Goal: Task Accomplishment & Management: Manage account settings

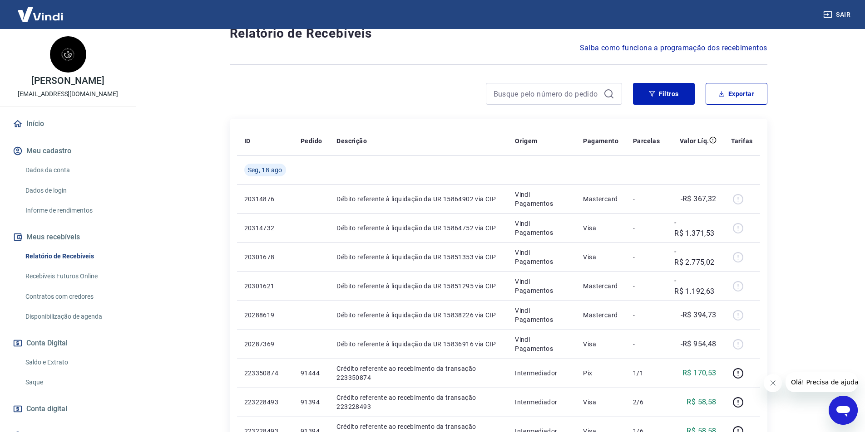
scroll to position [91, 0]
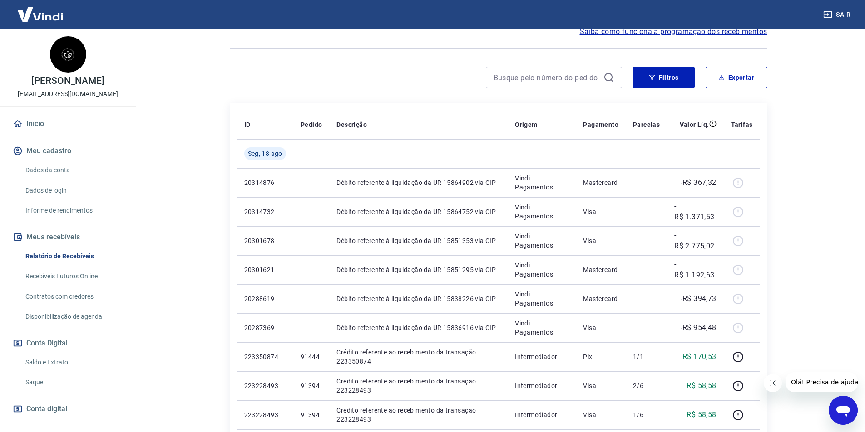
click at [79, 378] on link "Saque" at bounding box center [73, 382] width 103 height 19
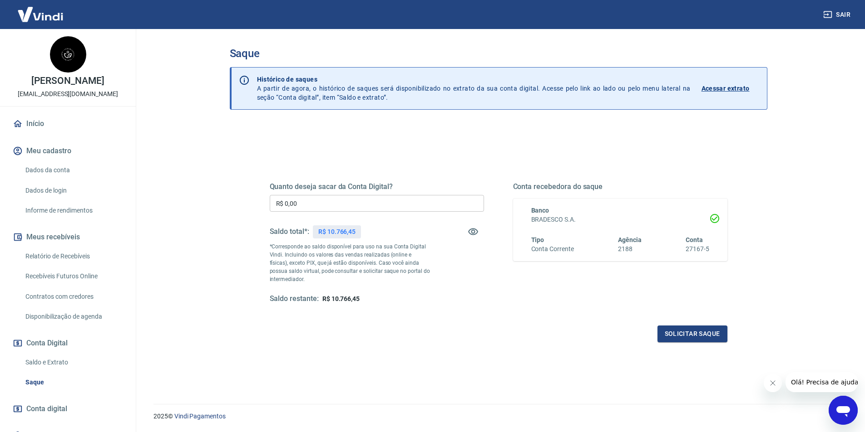
click at [340, 202] on input "R$ 0,00" at bounding box center [377, 203] width 214 height 17
type input "R$ 10.766,45"
click at [682, 330] on button "Solicitar saque" at bounding box center [692, 334] width 70 height 17
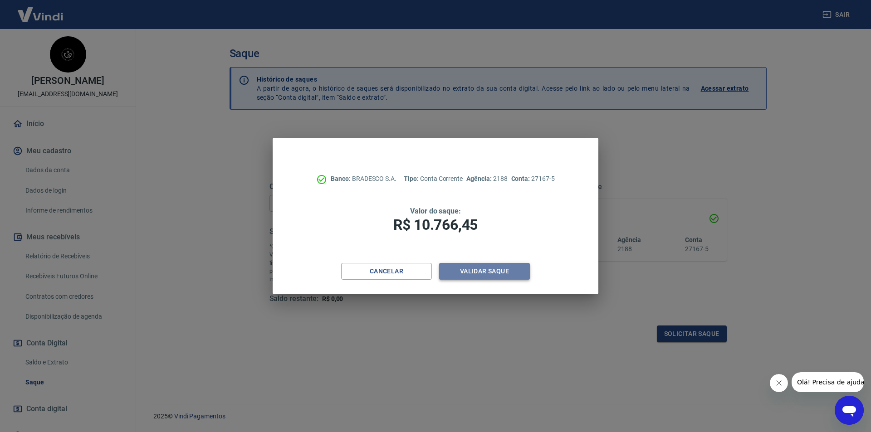
click at [484, 264] on button "Validar saque" at bounding box center [484, 271] width 91 height 17
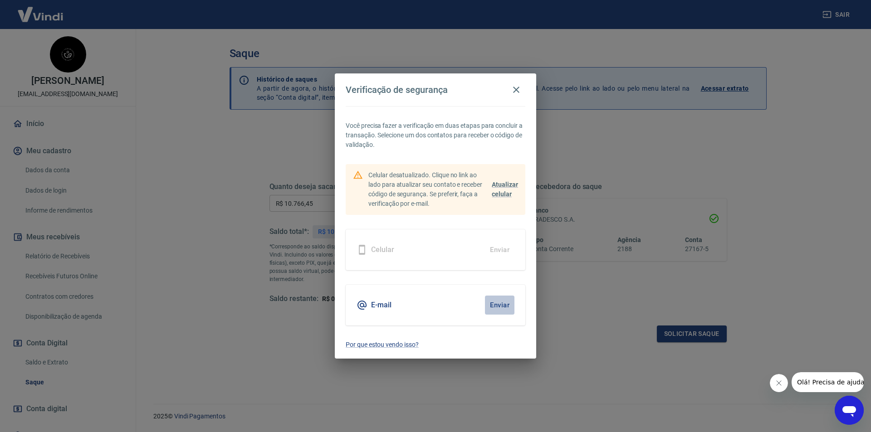
click at [502, 304] on button "Enviar" at bounding box center [499, 305] width 29 height 19
click at [778, 379] on button "Fechar mensagem da empresa" at bounding box center [779, 383] width 18 height 18
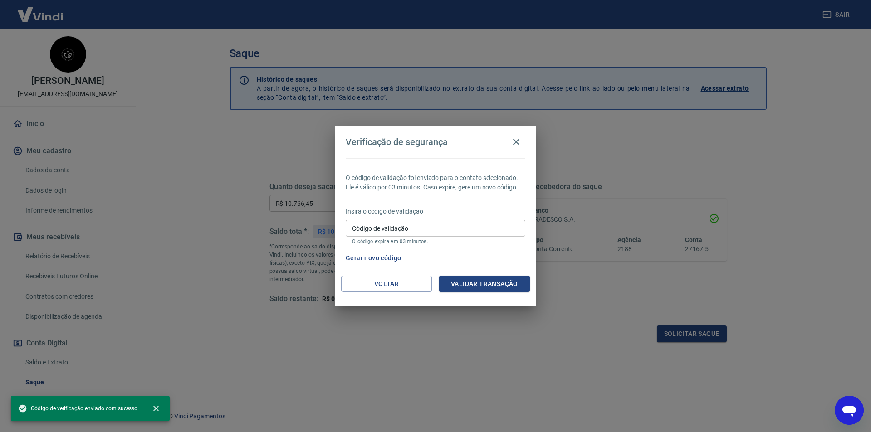
click at [418, 226] on input "Código de validação" at bounding box center [436, 228] width 180 height 17
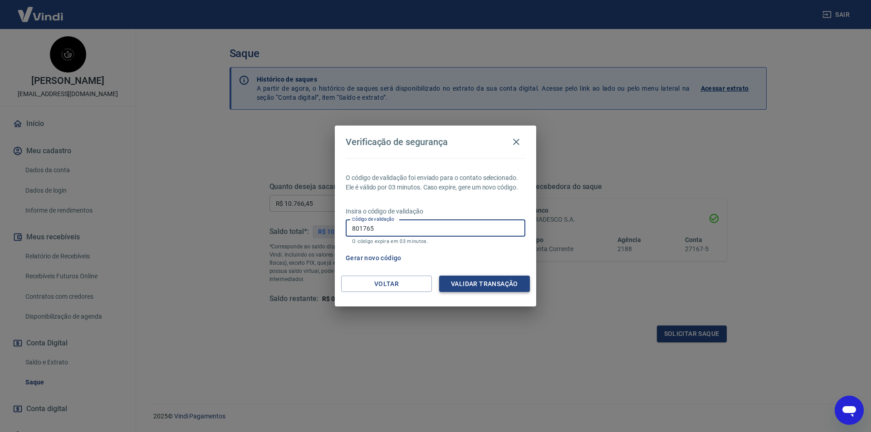
type input "801765"
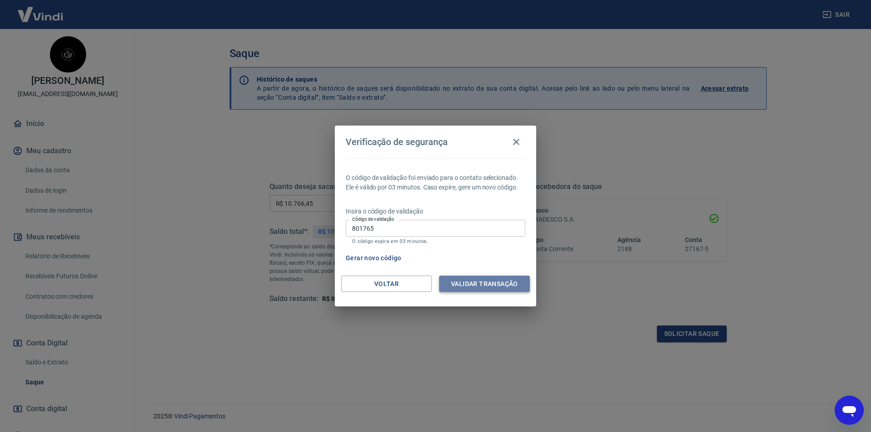
click at [486, 286] on button "Validar transação" at bounding box center [484, 284] width 91 height 17
